Goal: Entertainment & Leisure: Consume media (video, audio)

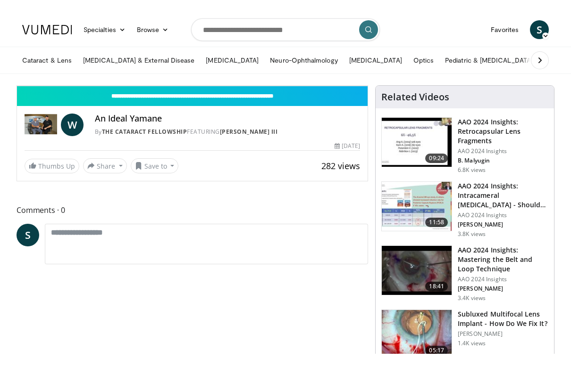
scroll to position [11, 0]
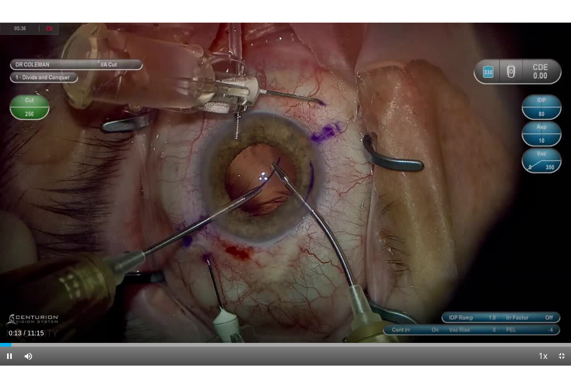
click at [413, 266] on div "10 seconds Tap to unmute" at bounding box center [285, 183] width 571 height 366
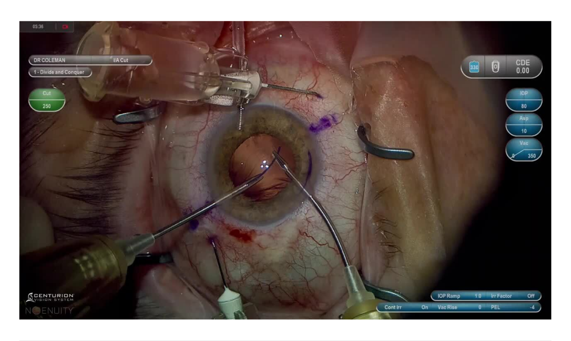
scroll to position [0, 0]
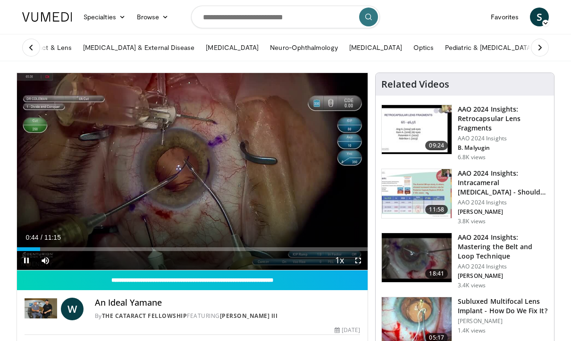
click at [328, 204] on div "10 seconds Tap to unmute" at bounding box center [192, 171] width 350 height 197
click at [44, 249] on div "Loaded : 0.00%" at bounding box center [192, 250] width 350 height 4
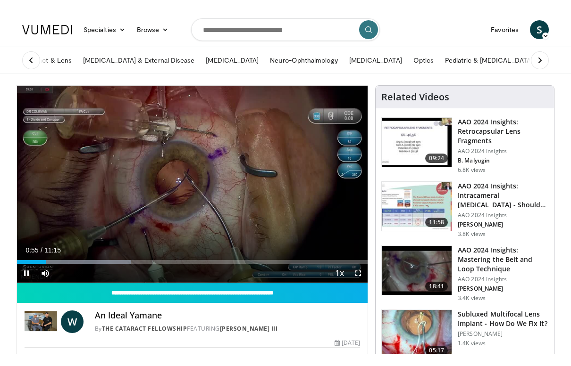
scroll to position [11, 0]
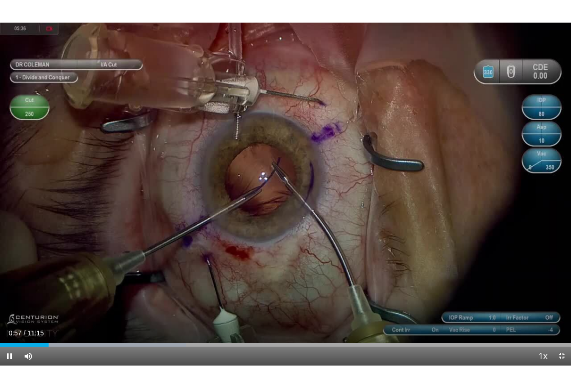
click at [98, 315] on div "10 seconds Tap to unmute" at bounding box center [285, 183] width 571 height 366
click at [55, 341] on div "Loaded : 0.00%" at bounding box center [285, 345] width 571 height 4
click at [58, 330] on div "Current Time 0:10 / Duration 11:15" at bounding box center [285, 333] width 571 height 8
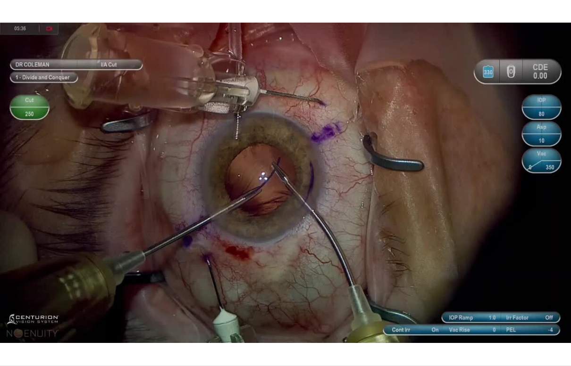
click at [145, 291] on div "10 seconds Tap to unmute" at bounding box center [285, 183] width 571 height 366
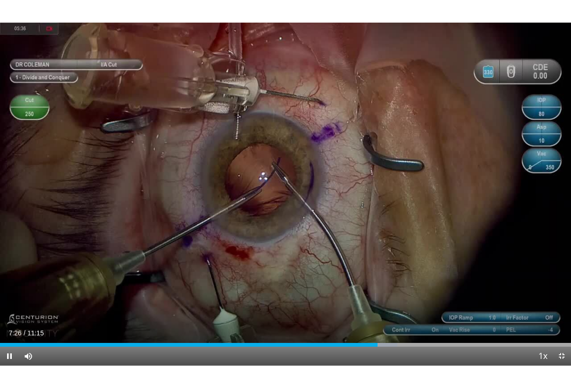
click at [463, 213] on div "10 seconds Tap to unmute" at bounding box center [285, 183] width 571 height 366
click at [539, 341] on span "Video Player" at bounding box center [542, 357] width 13 height 19
click at [543, 280] on div "10 seconds Tap to unmute" at bounding box center [285, 183] width 571 height 366
click at [492, 254] on div "10 seconds Tap to unmute" at bounding box center [285, 183] width 571 height 366
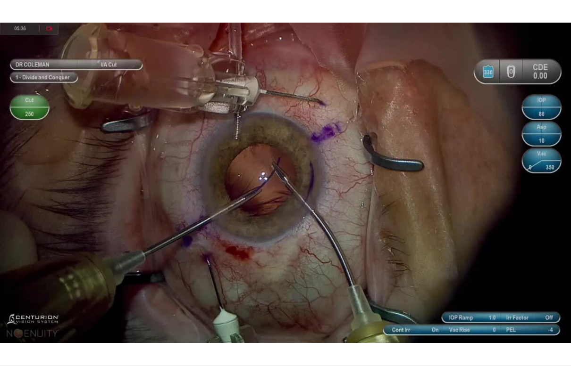
click at [437, 205] on div "10 seconds Tap to unmute" at bounding box center [285, 183] width 571 height 366
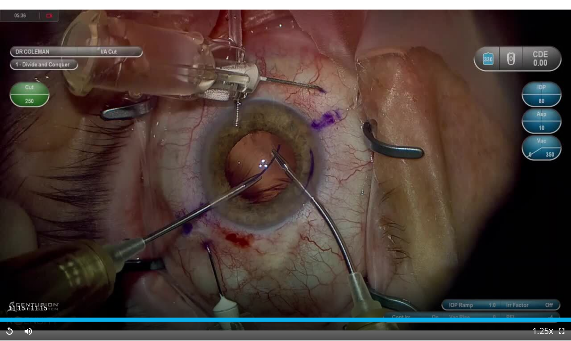
scroll to position [160, 0]
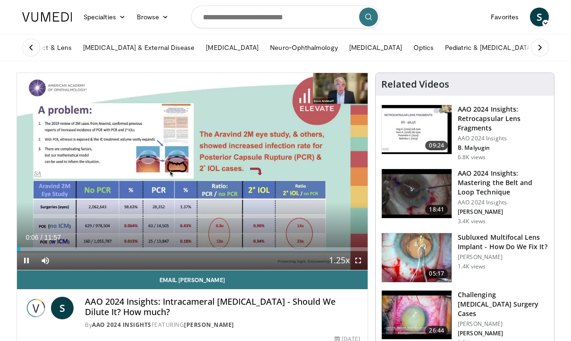
click at [297, 175] on icon "Video Player" at bounding box center [287, 171] width 26 height 26
click at [295, 175] on icon "Video Player" at bounding box center [287, 171] width 26 height 26
click at [296, 178] on icon "Video Player" at bounding box center [287, 171] width 26 height 26
click at [293, 175] on icon "Video Player" at bounding box center [287, 171] width 26 height 26
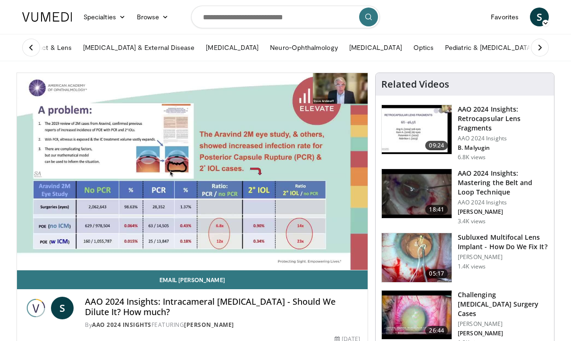
click at [294, 175] on div "40 seconds Tap to unmute" at bounding box center [192, 171] width 350 height 197
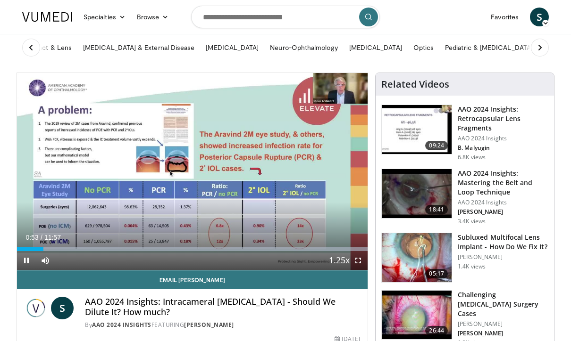
click at [295, 176] on div "40 seconds Tap to unmute" at bounding box center [192, 171] width 350 height 197
click at [332, 141] on div "40 seconds Tap to unmute" at bounding box center [192, 171] width 350 height 197
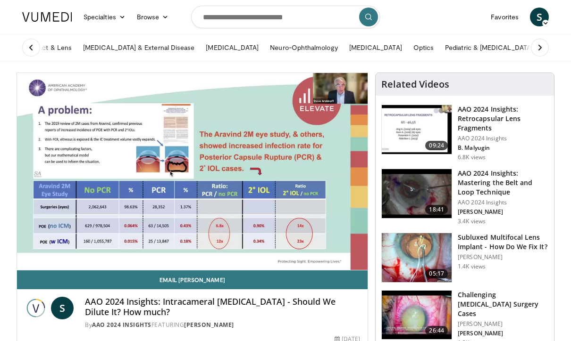
click at [362, 130] on div "40 seconds Tap to unmute" at bounding box center [192, 171] width 350 height 197
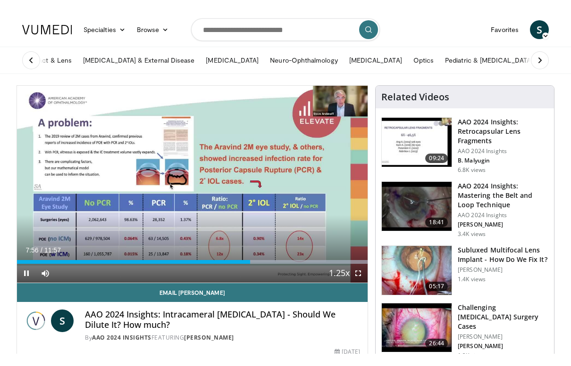
scroll to position [11, 0]
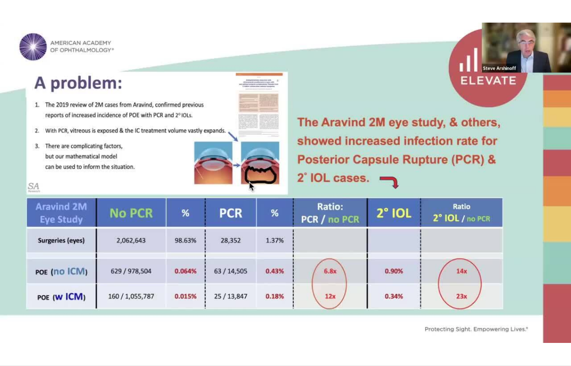
click at [515, 157] on div "40 seconds Tap to unmute" at bounding box center [285, 183] width 571 height 366
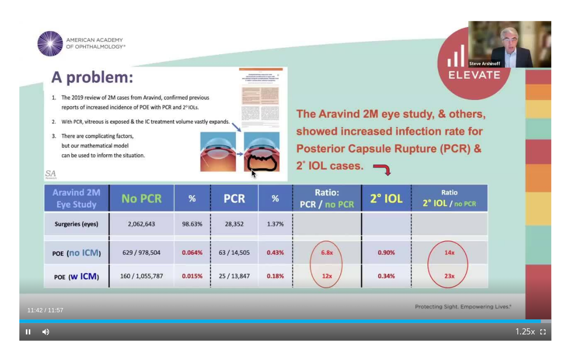
scroll to position [0, 0]
